Goal: Information Seeking & Learning: Learn about a topic

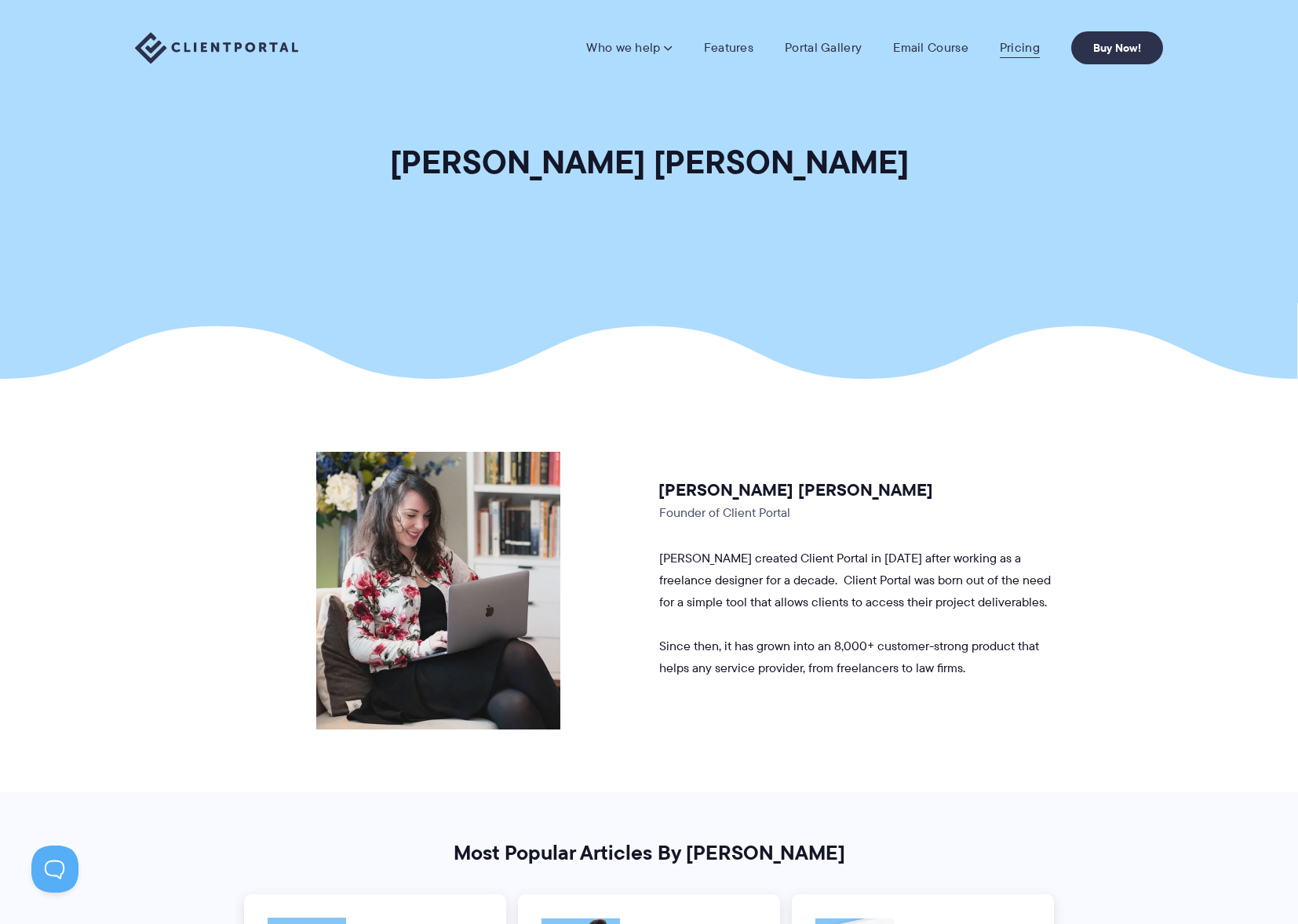
click at [1032, 47] on link "Pricing" at bounding box center [1020, 48] width 40 height 16
